Goal: Task Accomplishment & Management: Manage account settings

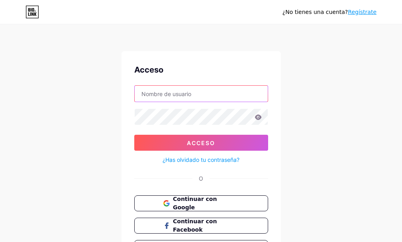
click at [213, 96] on input "text" at bounding box center [201, 94] width 133 height 16
type input "[EMAIL_ADDRESS][DOMAIN_NAME]"
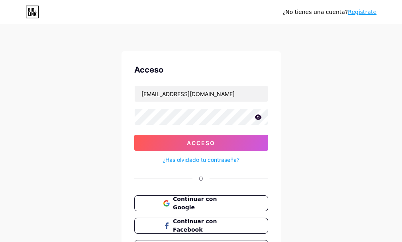
click at [260, 115] on icon at bounding box center [257, 116] width 7 height 5
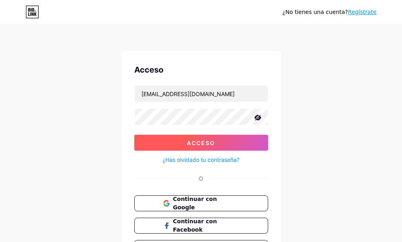
click at [198, 141] on font "Acceso" at bounding box center [201, 142] width 28 height 7
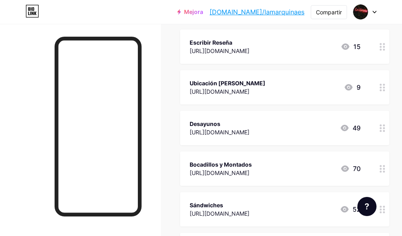
scroll to position [119, 0]
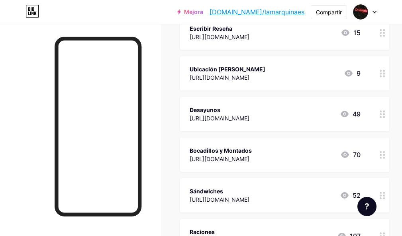
click at [385, 158] on circle at bounding box center [384, 158] width 2 height 2
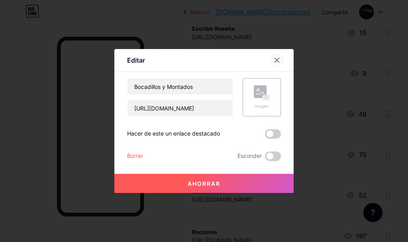
click at [278, 59] on icon at bounding box center [277, 60] width 4 height 4
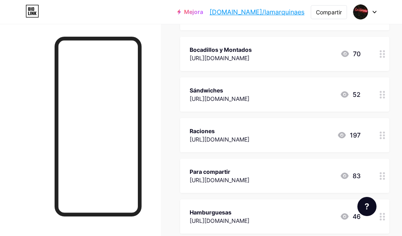
scroll to position [219, 0]
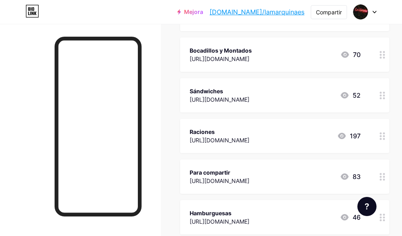
click at [360, 136] on font "197" at bounding box center [355, 136] width 11 height 8
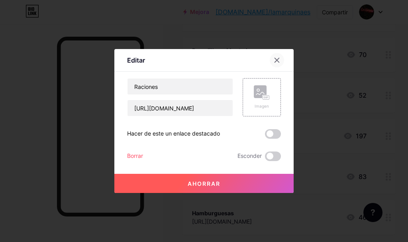
click at [278, 57] on icon at bounding box center [277, 60] width 6 height 6
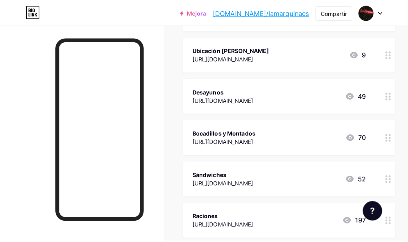
scroll to position [60, 0]
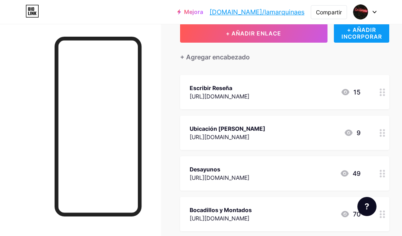
click at [369, 33] on font "+ AÑADIR INCORPORAR" at bounding box center [361, 33] width 41 height 14
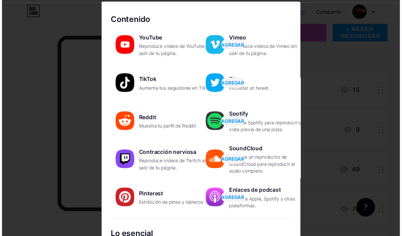
scroll to position [13, 0]
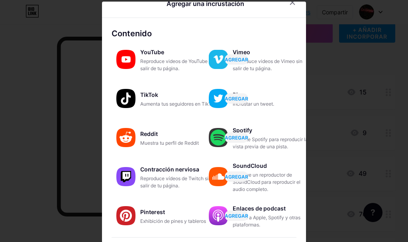
click at [287, 1] on div at bounding box center [204, 121] width 408 height 242
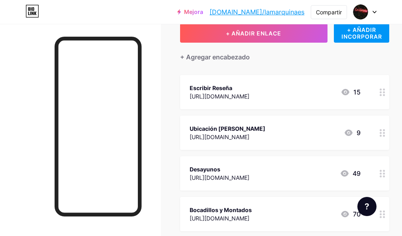
click at [374, 12] on icon at bounding box center [374, 12] width 3 height 2
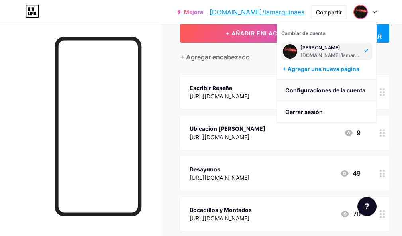
click at [325, 90] on font "Configuraciones de la cuenta" at bounding box center [325, 90] width 80 height 7
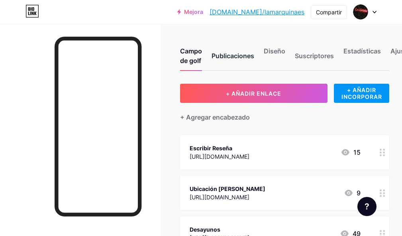
click at [229, 57] on font "Publicaciones" at bounding box center [232, 56] width 43 height 8
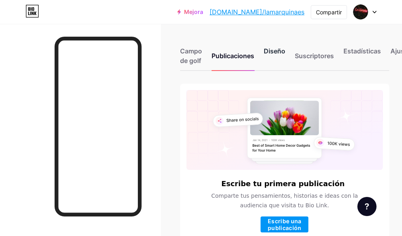
click at [282, 51] on font "Diseño" at bounding box center [275, 51] width 22 height 8
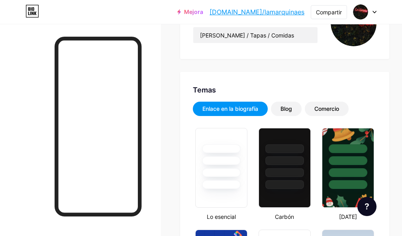
type input "#000000"
type input "#ff0000"
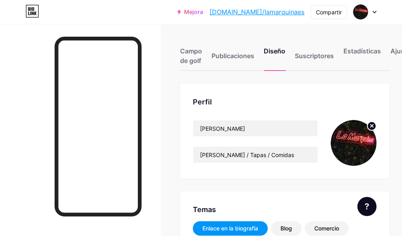
scroll to position [0, 15]
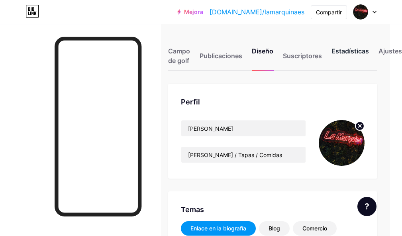
click at [358, 52] on font "Estadísticas" at bounding box center [349, 51] width 37 height 8
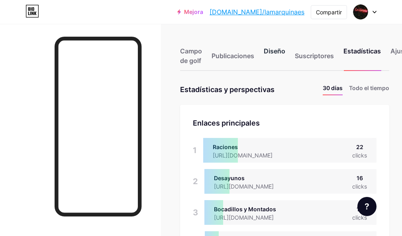
scroll to position [236, 402]
click at [396, 50] on font "Ajustes" at bounding box center [401, 51] width 23 height 8
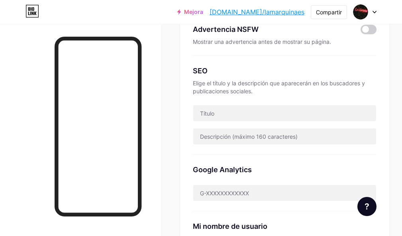
scroll to position [119, 0]
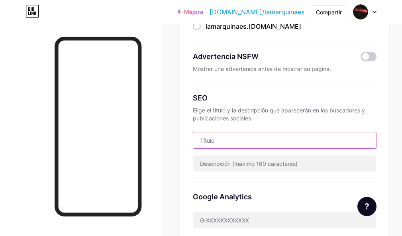
click at [217, 140] on input "text" at bounding box center [284, 140] width 183 height 16
type input "c"
type input "C"
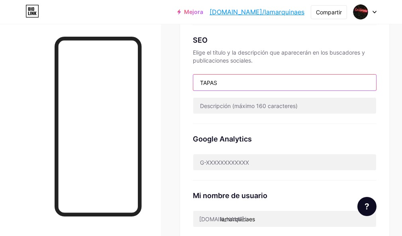
scroll to position [177, 0]
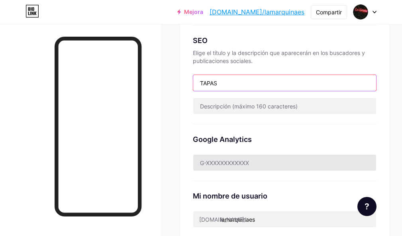
type input "TAPAS"
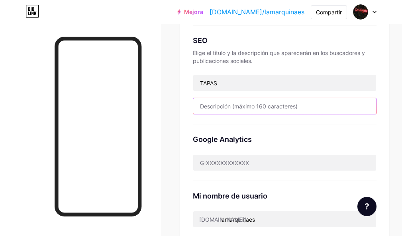
click at [240, 106] on input "text" at bounding box center [284, 106] width 183 height 16
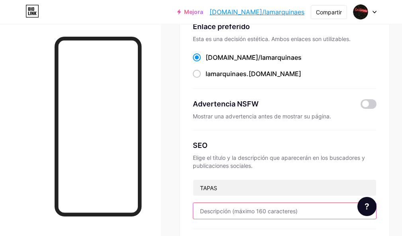
scroll to position [57, 0]
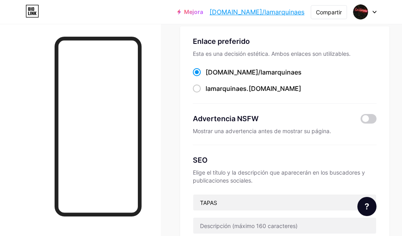
click at [203, 11] on font "Mejora" at bounding box center [193, 11] width 19 height 7
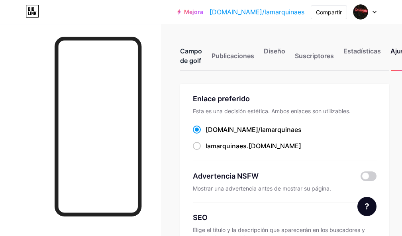
click at [189, 51] on font "Campo de golf" at bounding box center [191, 56] width 22 height 18
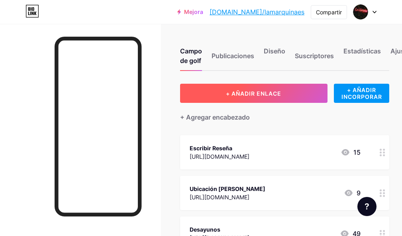
click at [240, 94] on font "+ AÑADIR ENLACE" at bounding box center [253, 93] width 55 height 7
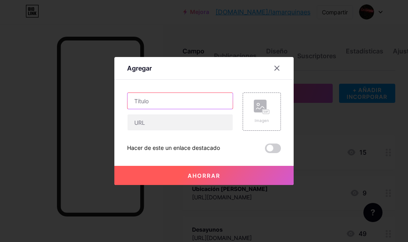
click at [152, 100] on input "text" at bounding box center [179, 101] width 105 height 16
click at [278, 69] on icon at bounding box center [277, 68] width 4 height 4
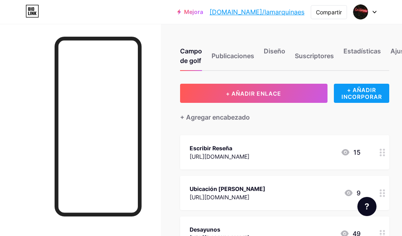
click at [362, 92] on font "+ AÑADIR INCORPORAR" at bounding box center [361, 93] width 41 height 14
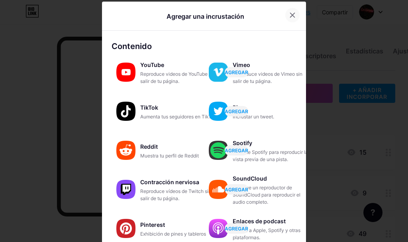
click at [289, 13] on icon at bounding box center [292, 15] width 6 height 6
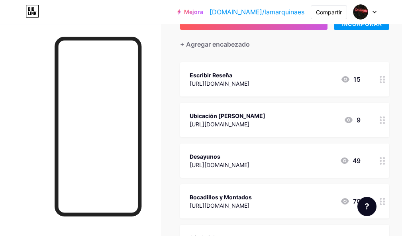
scroll to position [80, 0]
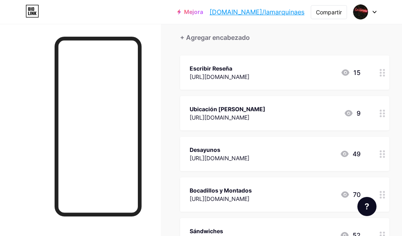
click at [366, 209] on icon at bounding box center [367, 206] width 4 height 6
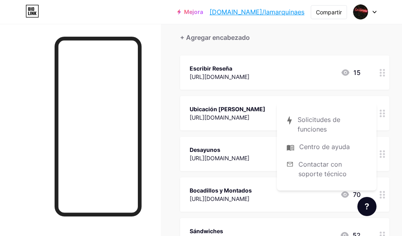
click at [151, 33] on div at bounding box center [80, 142] width 161 height 236
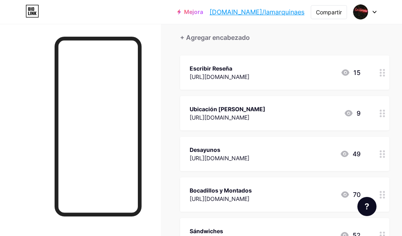
click at [388, 157] on div at bounding box center [383, 154] width 14 height 34
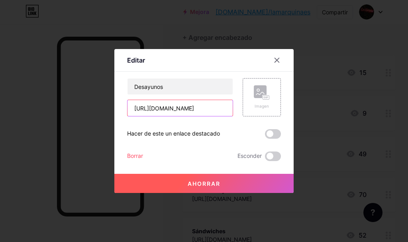
click at [188, 106] on input "[URL][DOMAIN_NAME]" at bounding box center [179, 108] width 105 height 16
click at [228, 107] on input "[URL][DOMAIN_NAME]" at bounding box center [179, 108] width 105 height 16
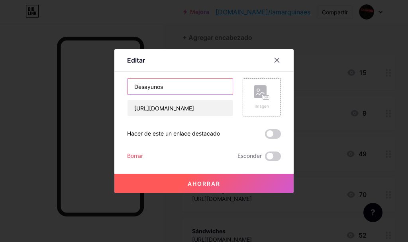
click at [185, 81] on input "Desayunos" at bounding box center [179, 86] width 105 height 16
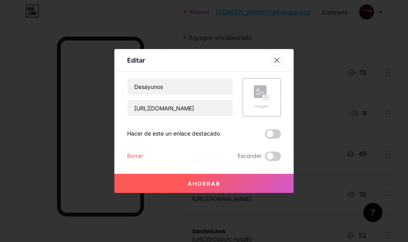
click at [278, 60] on icon at bounding box center [277, 60] width 4 height 4
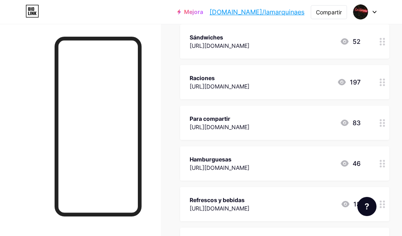
scroll to position [259, 0]
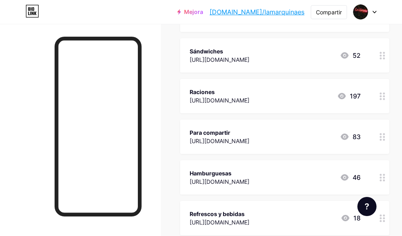
click at [346, 95] on icon at bounding box center [342, 96] width 8 height 6
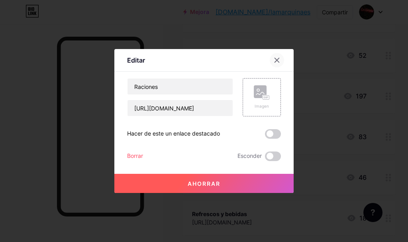
click at [278, 60] on icon at bounding box center [277, 60] width 4 height 4
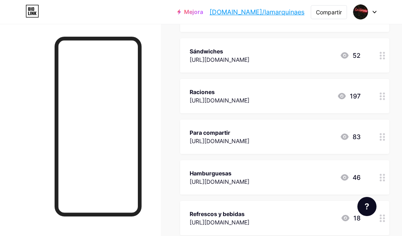
scroll to position [259, 15]
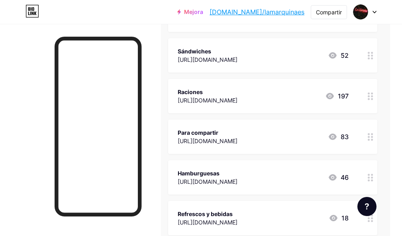
click at [373, 98] on circle at bounding box center [372, 99] width 2 height 2
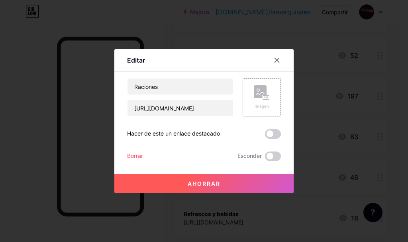
click at [142, 59] on font "Editar" at bounding box center [136, 60] width 18 height 8
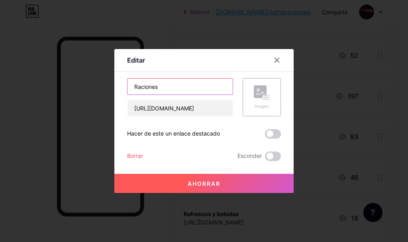
click at [172, 84] on input "Raciones" at bounding box center [179, 86] width 105 height 16
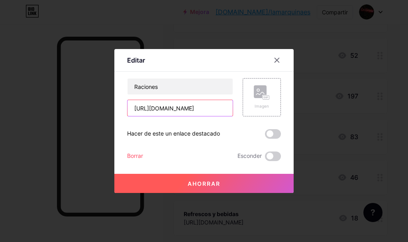
click at [171, 110] on input "[URL][DOMAIN_NAME]" at bounding box center [179, 108] width 105 height 16
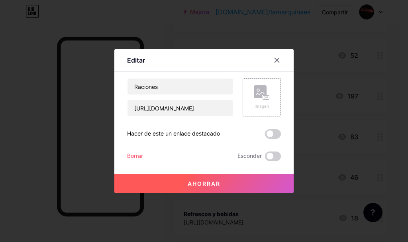
click at [188, 134] on font "Hacer de este un enlace destacado" at bounding box center [173, 133] width 93 height 7
click at [276, 61] on icon at bounding box center [277, 60] width 4 height 4
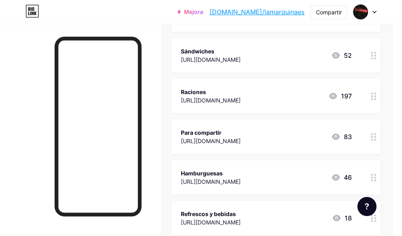
click at [31, 12] on icon at bounding box center [32, 11] width 14 height 13
click at [280, 12] on font "[DOMAIN_NAME]/lamarquinaes" at bounding box center [256, 12] width 95 height 8
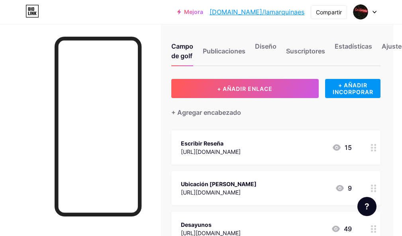
scroll to position [0, 9]
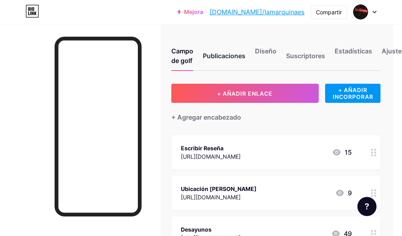
click at [235, 54] on font "Publicaciones" at bounding box center [224, 56] width 43 height 8
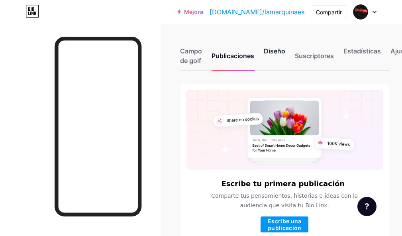
click at [273, 54] on font "Diseño" at bounding box center [275, 51] width 22 height 8
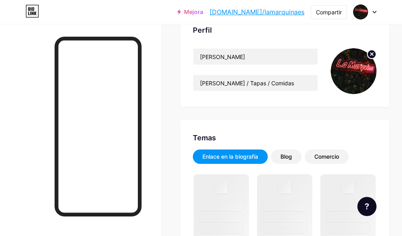
scroll to position [80, 0]
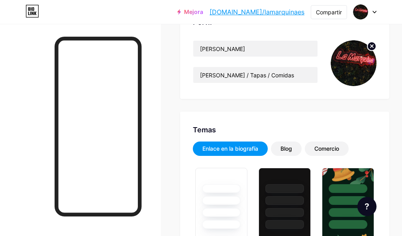
type input "#000000"
type input "#ff0000"
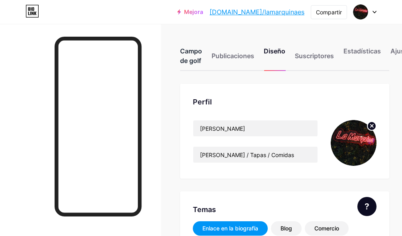
click at [191, 53] on font "Campo de golf" at bounding box center [191, 56] width 22 height 18
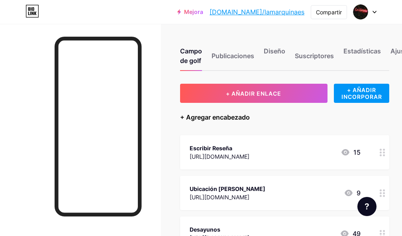
click at [241, 115] on font "+ Agregar encabezado" at bounding box center [215, 117] width 70 height 8
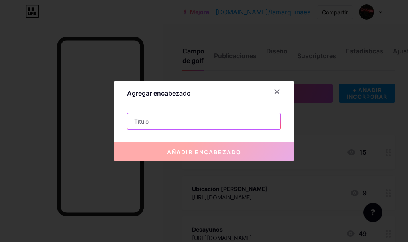
click at [171, 118] on input "text" at bounding box center [203, 121] width 153 height 16
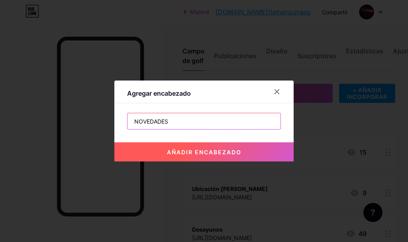
type input "NOVEDADES"
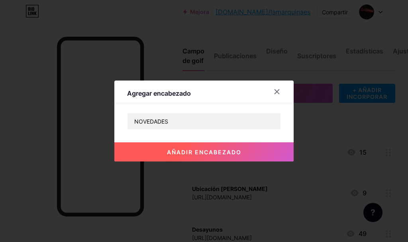
click at [194, 155] on button "añadir encabezado" at bounding box center [203, 151] width 179 height 19
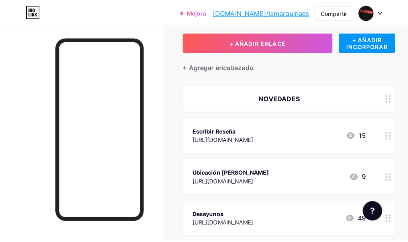
scroll to position [12, 0]
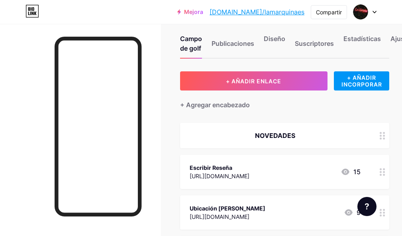
click at [389, 138] on div at bounding box center [383, 135] width 14 height 25
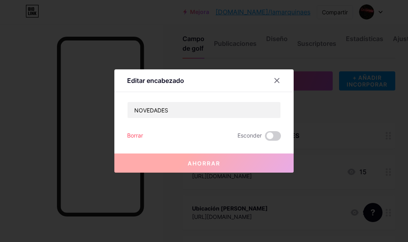
click at [202, 164] on font "Ahorrar" at bounding box center [204, 163] width 33 height 7
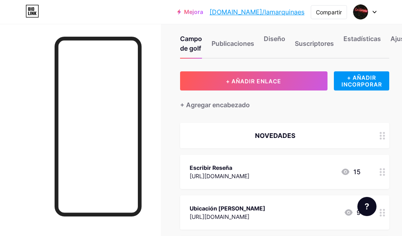
click at [274, 131] on div "NOVEDADES" at bounding box center [275, 136] width 171 height 10
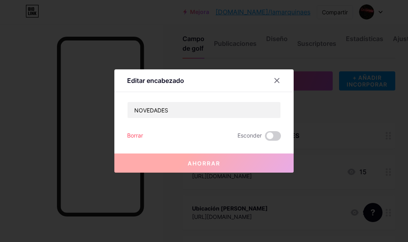
click at [179, 81] on font "Editar encabezado" at bounding box center [155, 80] width 57 height 8
drag, startPoint x: 190, startPoint y: 81, endPoint x: 194, endPoint y: 89, distance: 9.3
click at [190, 81] on div "Editar encabezado" at bounding box center [203, 82] width 179 height 19
click at [277, 80] on icon at bounding box center [277, 80] width 4 height 4
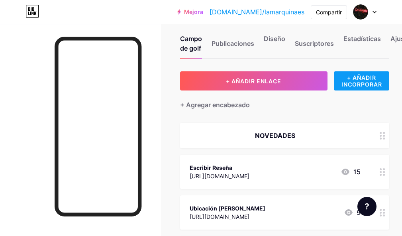
click at [368, 82] on font "+ AÑADIR INCORPORAR" at bounding box center [361, 81] width 41 height 14
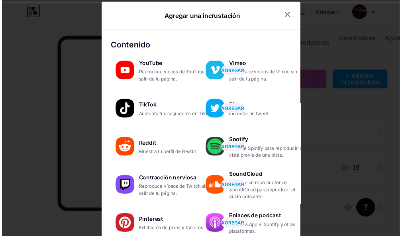
scroll to position [0, 0]
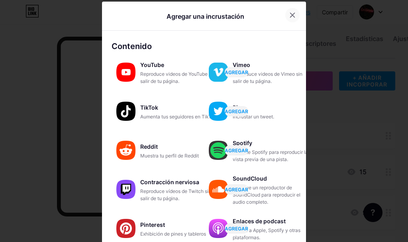
click at [290, 15] on icon at bounding box center [292, 15] width 6 height 6
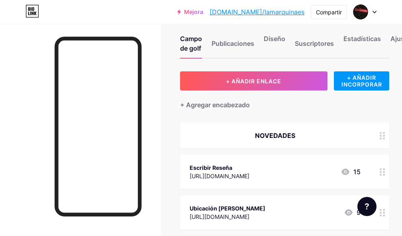
click at [386, 139] on div at bounding box center [383, 135] width 14 height 25
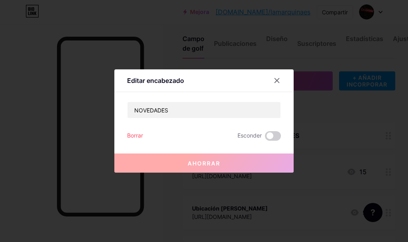
drag, startPoint x: 389, startPoint y: 135, endPoint x: 369, endPoint y: 114, distance: 29.3
click at [389, 135] on div at bounding box center [204, 121] width 408 height 242
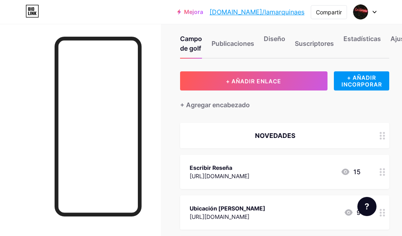
click at [388, 140] on div at bounding box center [383, 135] width 14 height 25
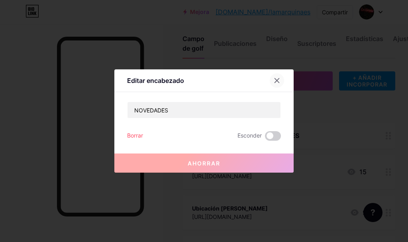
click at [273, 80] on div at bounding box center [277, 80] width 14 height 14
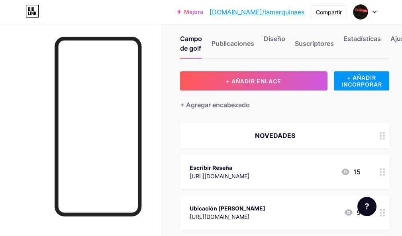
drag, startPoint x: 279, startPoint y: 131, endPoint x: 313, endPoint y: 134, distance: 34.4
click at [313, 134] on div "NOVEDADES" at bounding box center [275, 136] width 171 height 10
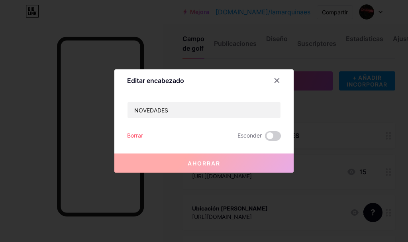
click at [313, 134] on div at bounding box center [204, 121] width 408 height 242
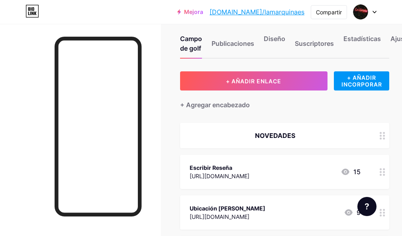
click at [313, 134] on div "NOVEDADES" at bounding box center [275, 136] width 171 height 10
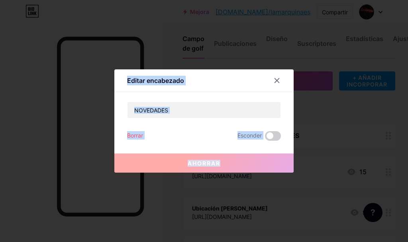
click at [313, 134] on div at bounding box center [204, 121] width 408 height 242
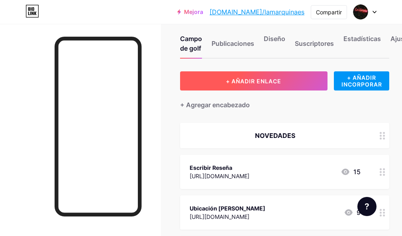
click at [264, 80] on font "+ AÑADIR ENLACE" at bounding box center [253, 81] width 55 height 7
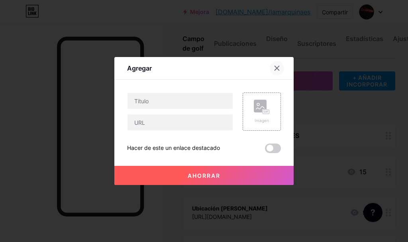
click at [277, 67] on icon at bounding box center [277, 68] width 6 height 6
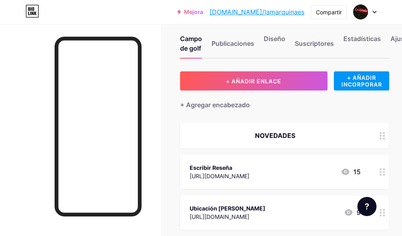
click at [382, 135] on circle at bounding box center [381, 136] width 2 height 2
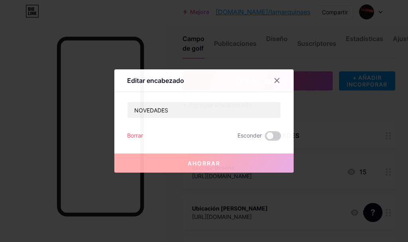
click at [375, 86] on div at bounding box center [204, 121] width 408 height 242
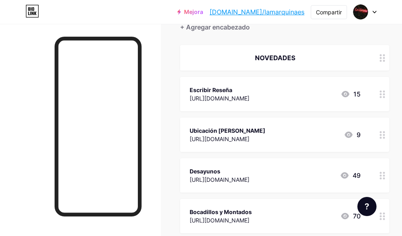
scroll to position [80, 0]
